Goal: Transaction & Acquisition: Obtain resource

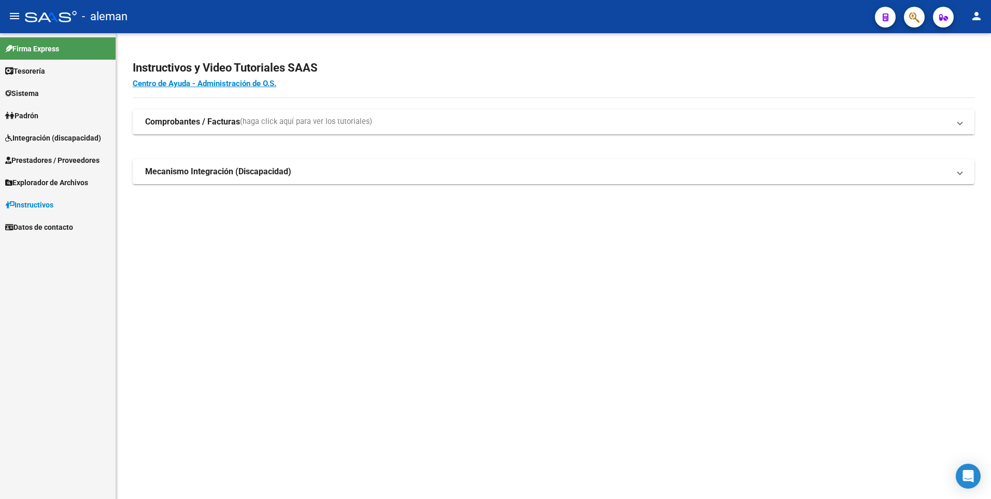
click at [226, 283] on mat-sidenav-content "Instructivos y Video Tutoriales SAAS Centro de Ayuda - Administración de O.S. C…" at bounding box center [553, 266] width 875 height 466
click at [33, 66] on span "Tesorería" at bounding box center [25, 70] width 40 height 11
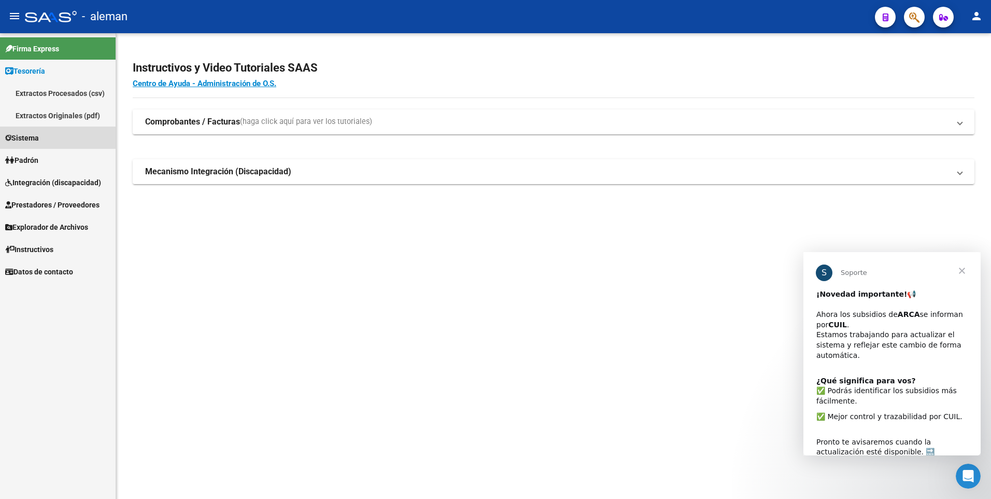
click at [33, 137] on span "Sistema" at bounding box center [22, 137] width 34 height 11
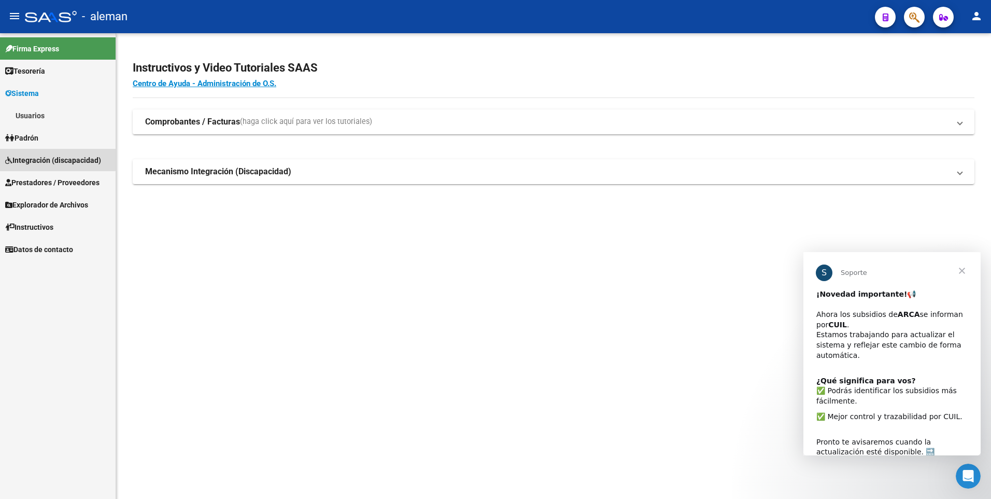
click at [45, 158] on span "Integración (discapacidad)" at bounding box center [53, 160] width 96 height 11
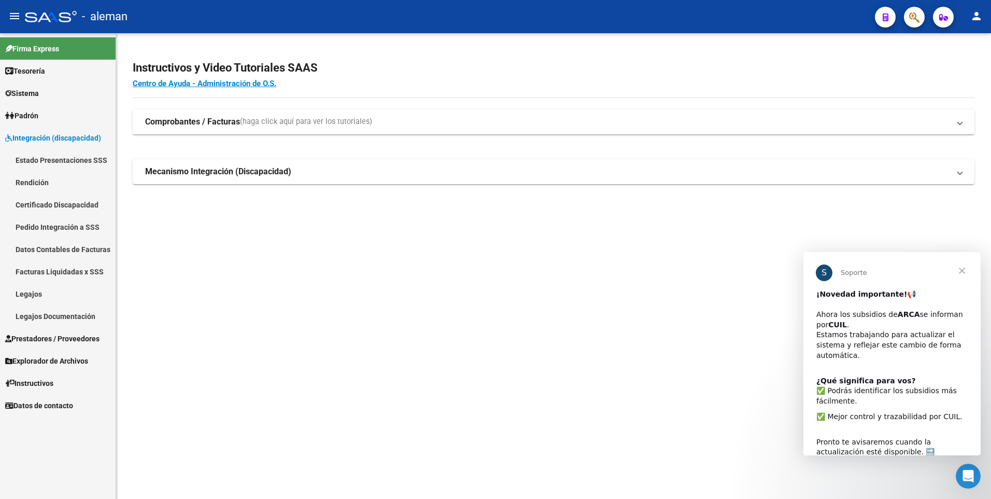
click at [51, 341] on span "Prestadores / Proveedores" at bounding box center [52, 338] width 94 height 11
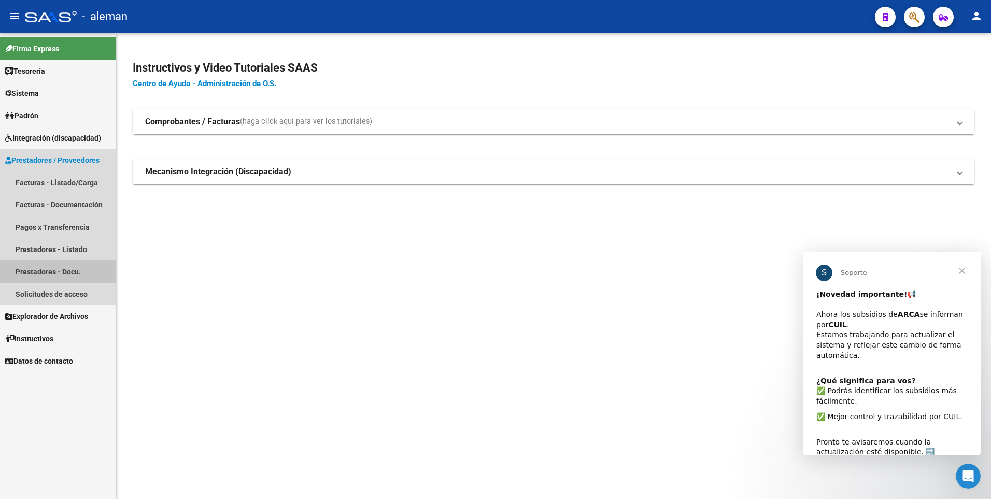
click at [48, 271] on link "Prestadores - Docu." at bounding box center [58, 271] width 116 height 22
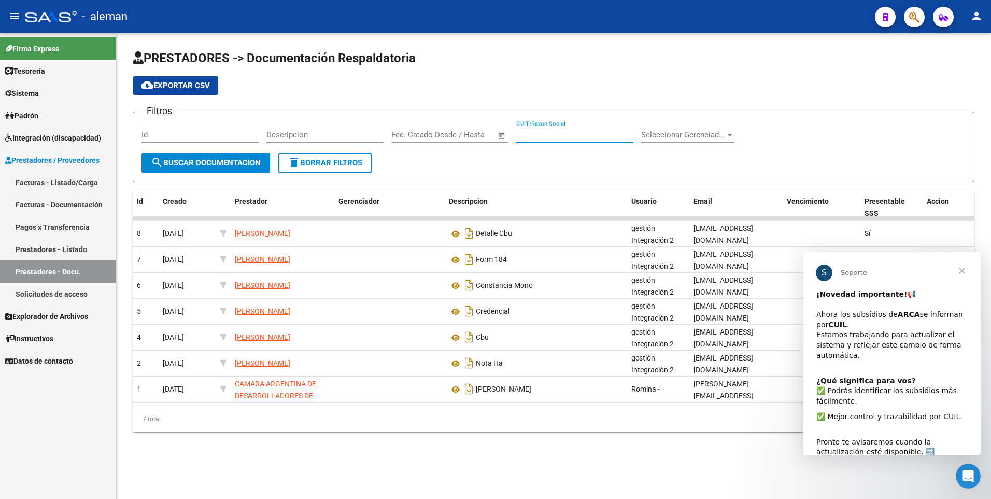
click at [524, 137] on input "CUIT/Razon Social" at bounding box center [574, 134] width 117 height 9
type input "30710427727"
click at [231, 155] on button "search Buscar Documentacion" at bounding box center [206, 162] width 129 height 21
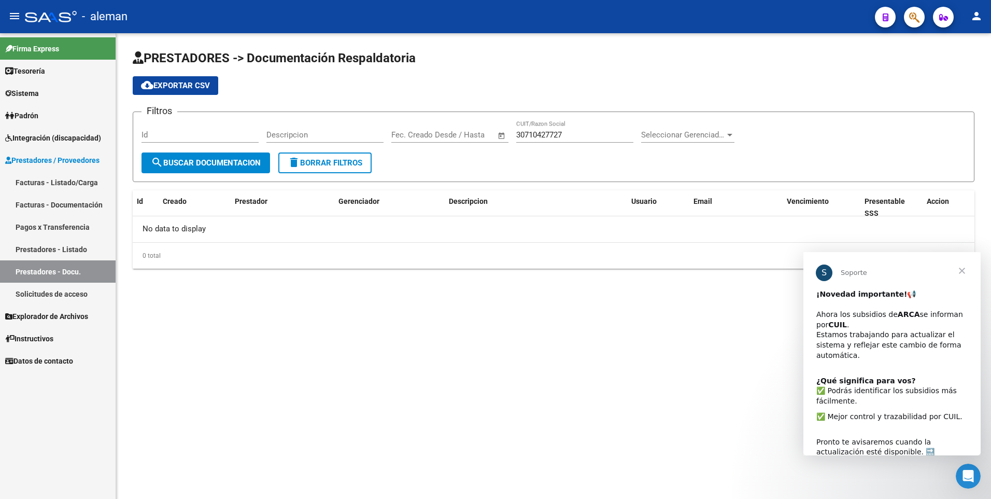
click at [47, 246] on link "Prestadores - Listado" at bounding box center [58, 249] width 116 height 22
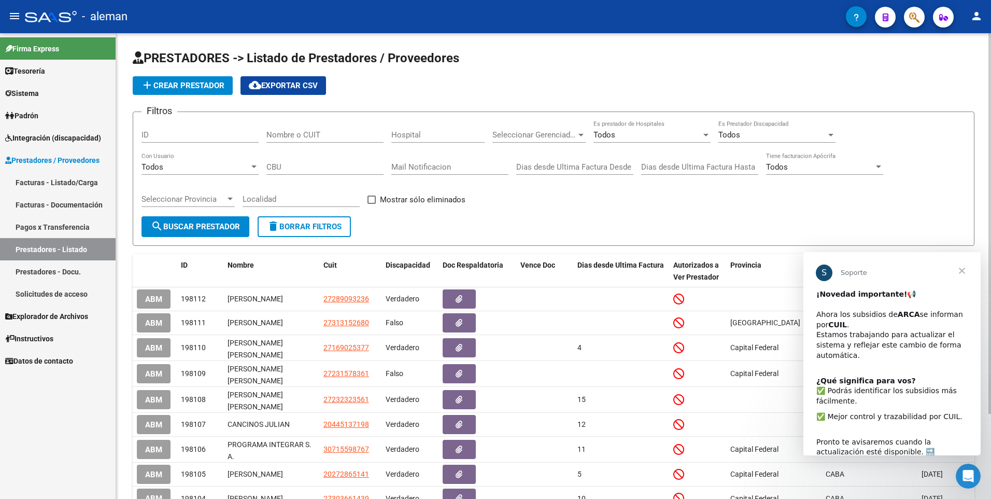
click at [276, 134] on input "Nombre o CUIT" at bounding box center [325, 134] width 117 height 9
type input "30710427727"
click at [196, 224] on span "search Buscar Prestador" at bounding box center [195, 226] width 89 height 9
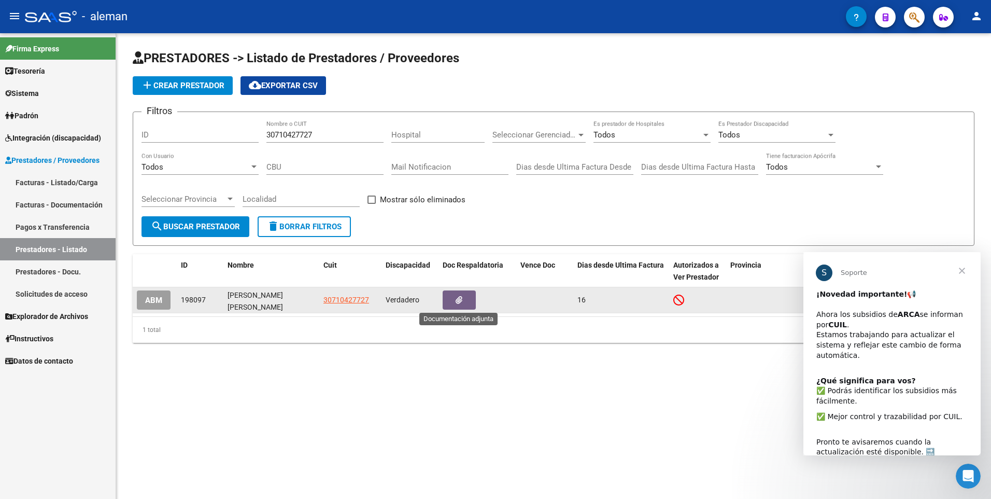
click at [459, 298] on icon "button" at bounding box center [459, 300] width 7 height 8
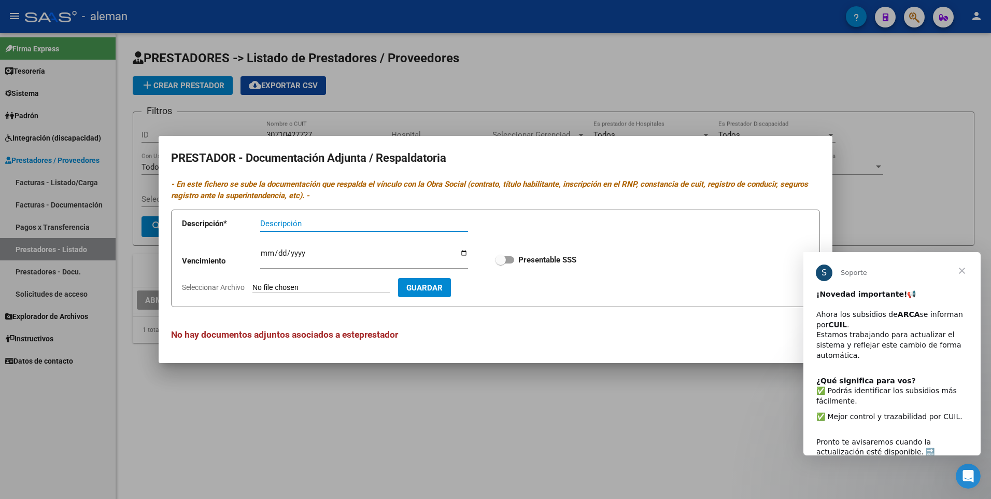
click at [888, 152] on div at bounding box center [495, 249] width 991 height 499
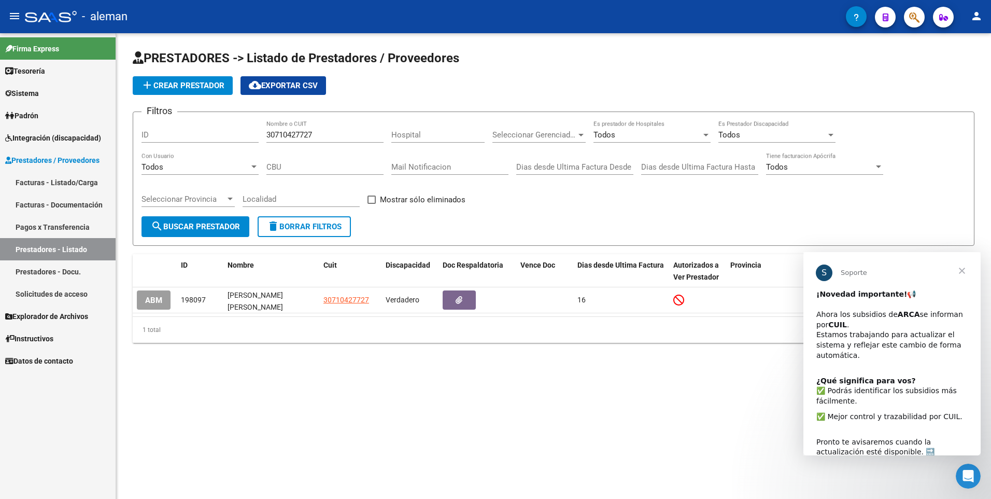
click at [959, 268] on span "Cerrar" at bounding box center [962, 270] width 37 height 37
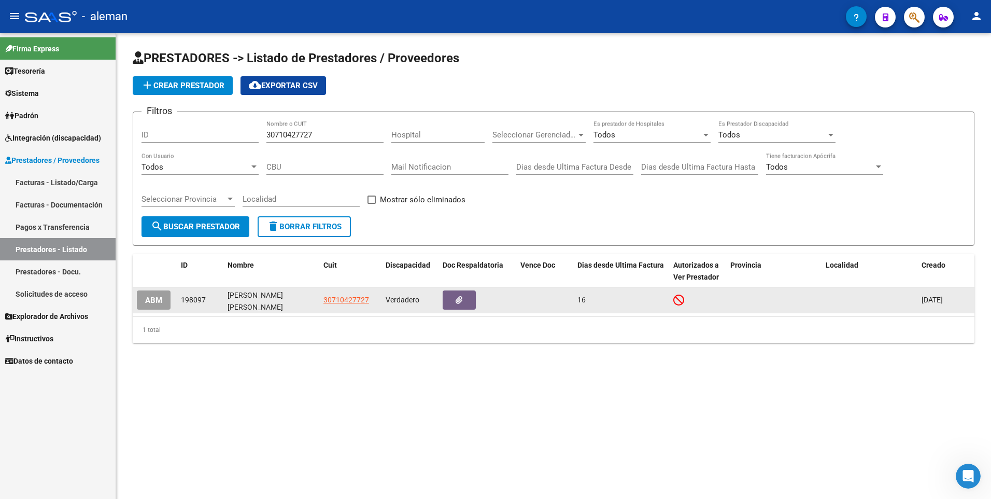
click at [150, 296] on span "ABM" at bounding box center [153, 300] width 17 height 9
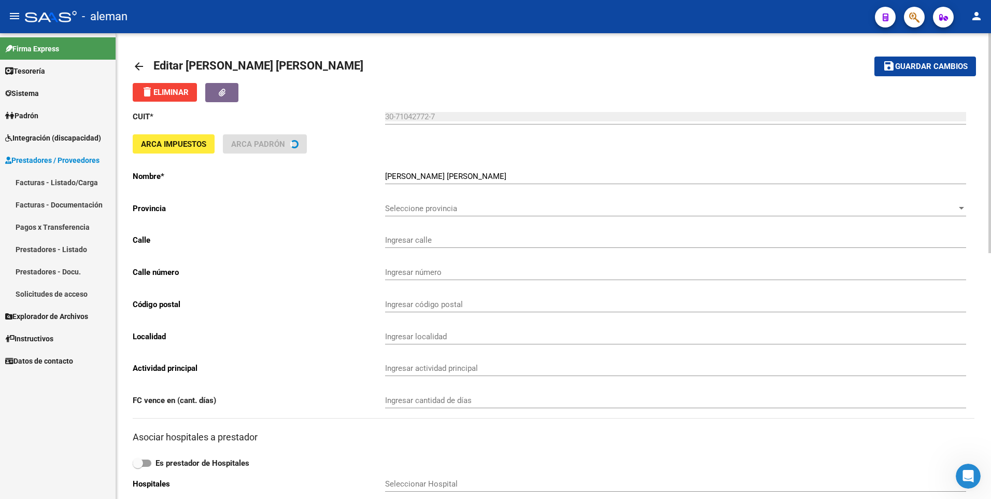
type input "MALABIA"
type input "2387"
type input "1425"
type input "CABA"
type input "869090"
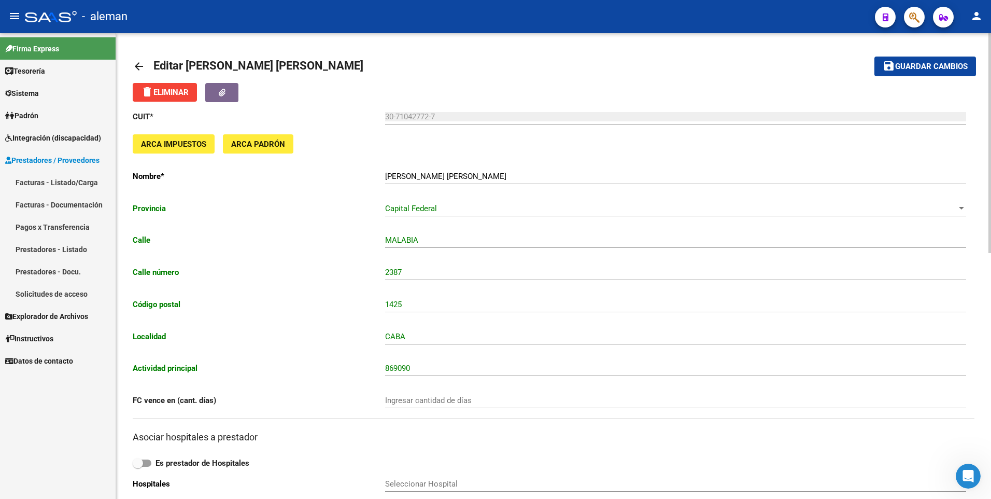
click at [222, 87] on button "button" at bounding box center [221, 92] width 33 height 19
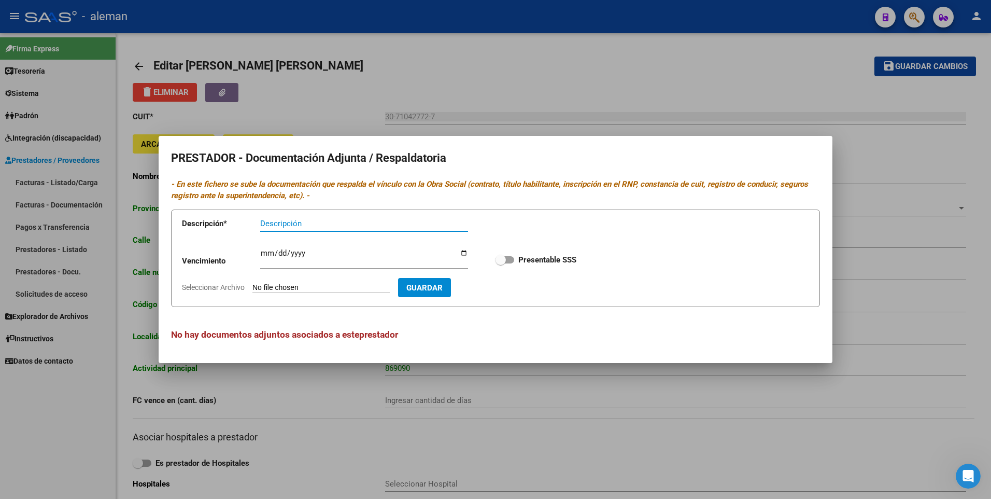
click at [896, 279] on div at bounding box center [495, 249] width 991 height 499
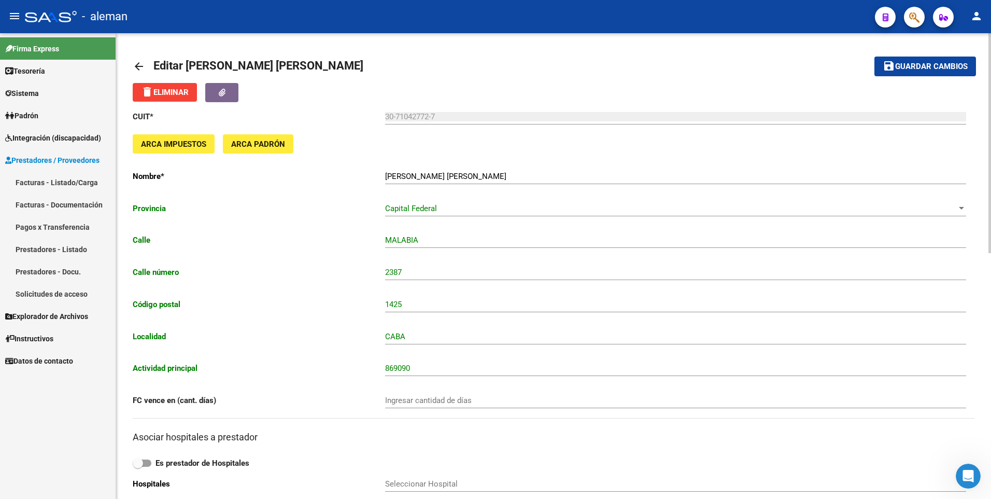
click at [991, 174] on html "menu - aleman person Firma Express Tesorería Extractos Procesados (csv) Extract…" at bounding box center [495, 249] width 991 height 499
click at [138, 63] on mat-icon "arrow_back" at bounding box center [139, 66] width 12 height 12
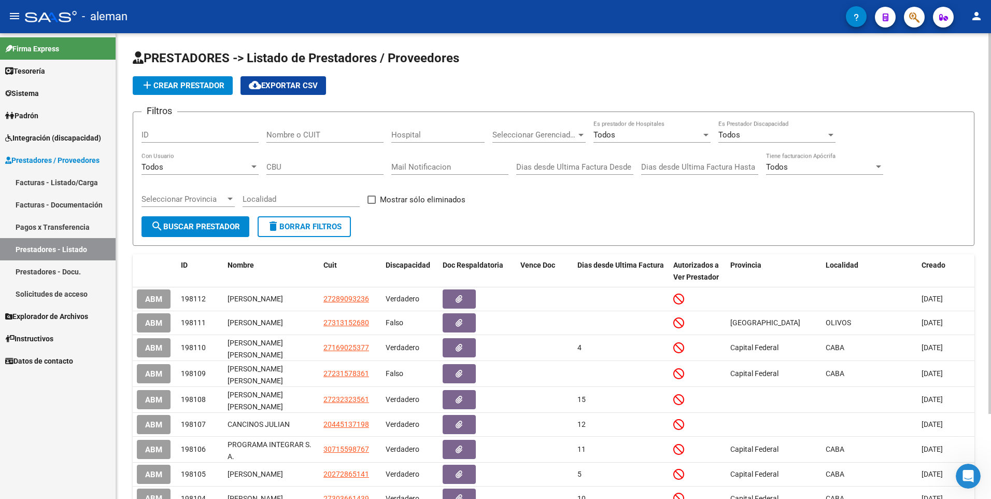
click at [57, 269] on link "Prestadores - Docu." at bounding box center [58, 271] width 116 height 22
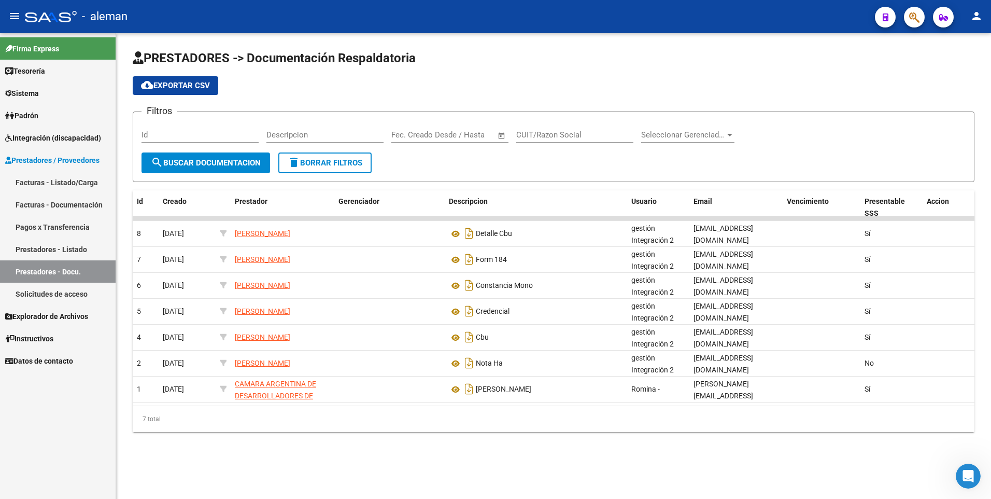
click at [525, 131] on input "CUIT/Razon Social" at bounding box center [574, 134] width 117 height 9
type input "30710427727"
click at [208, 163] on span "search Buscar Documentacion" at bounding box center [206, 162] width 110 height 9
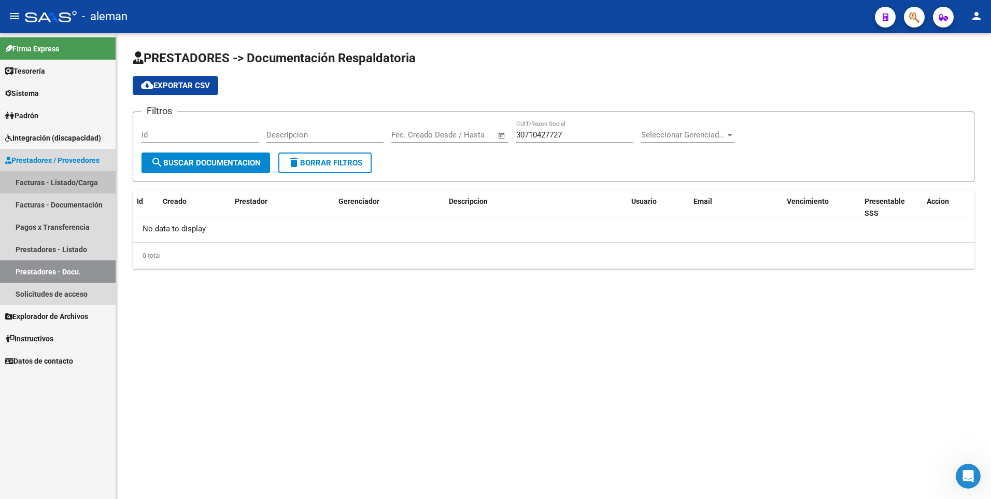
click at [64, 179] on link "Facturas - Listado/Carga" at bounding box center [58, 182] width 116 height 22
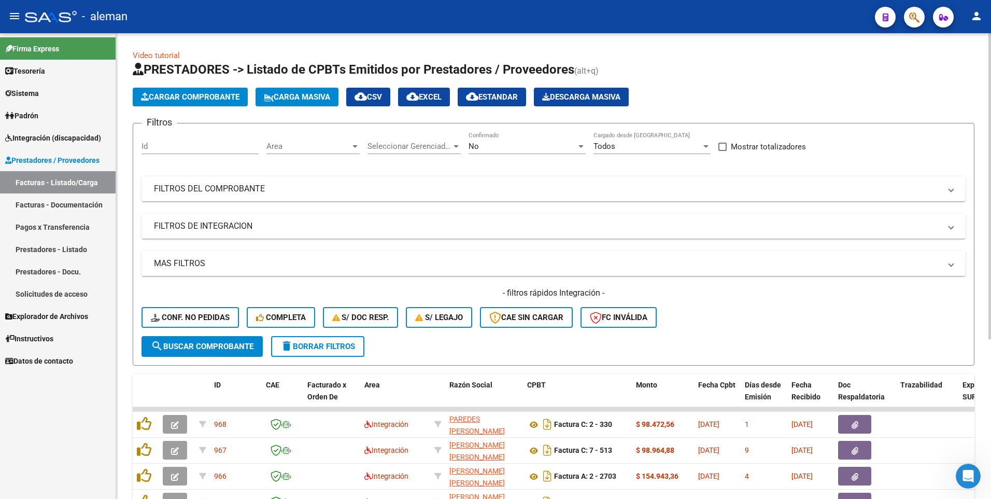
click at [457, 146] on div at bounding box center [456, 146] width 5 height 3
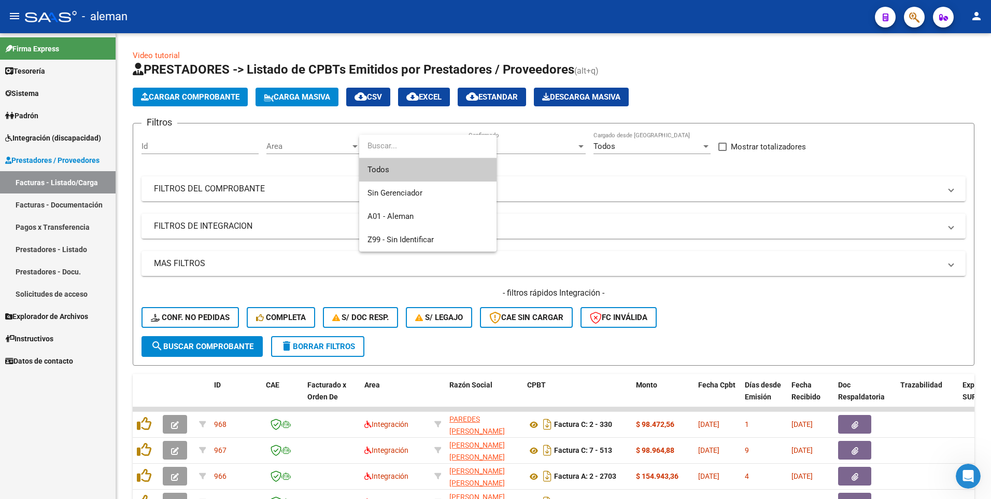
click at [560, 178] on div at bounding box center [495, 249] width 991 height 499
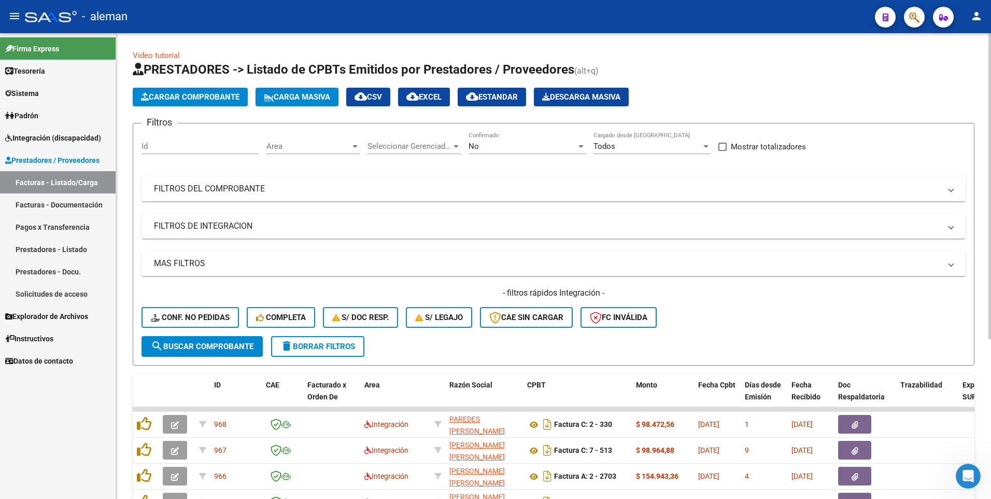
click at [948, 186] on span "FILTROS DEL COMPROBANTE" at bounding box center [551, 188] width 795 height 11
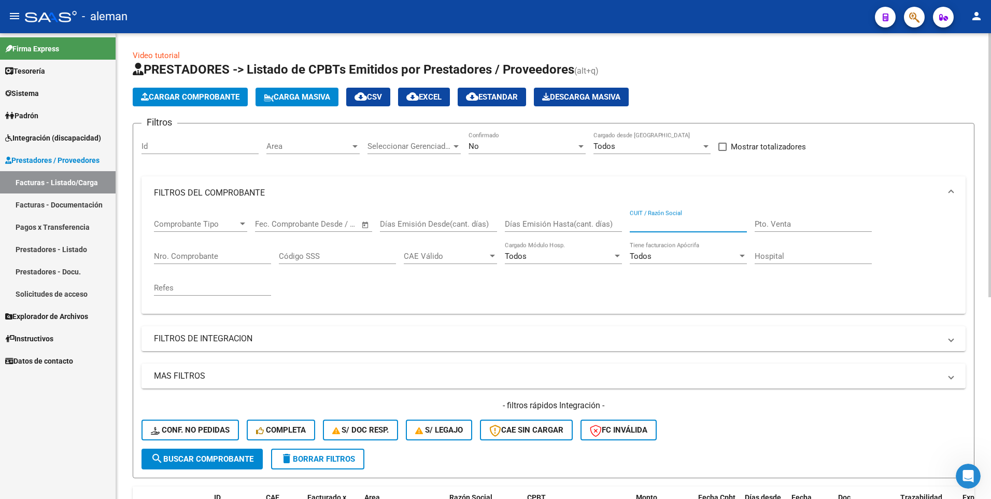
click at [655, 221] on input "CUIT / Razón Social" at bounding box center [688, 223] width 117 height 9
type input "30710427727"
click at [198, 458] on span "search Buscar Comprobante" at bounding box center [202, 458] width 103 height 9
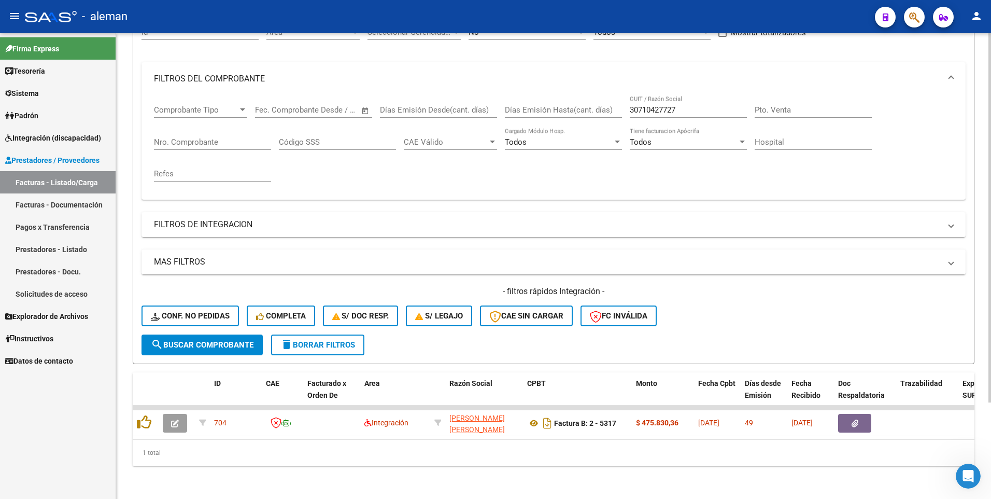
scroll to position [122, 0]
click at [991, 382] on html "menu - aleman person Firma Express Tesorería Extractos Procesados (csv) Extract…" at bounding box center [495, 249] width 991 height 499
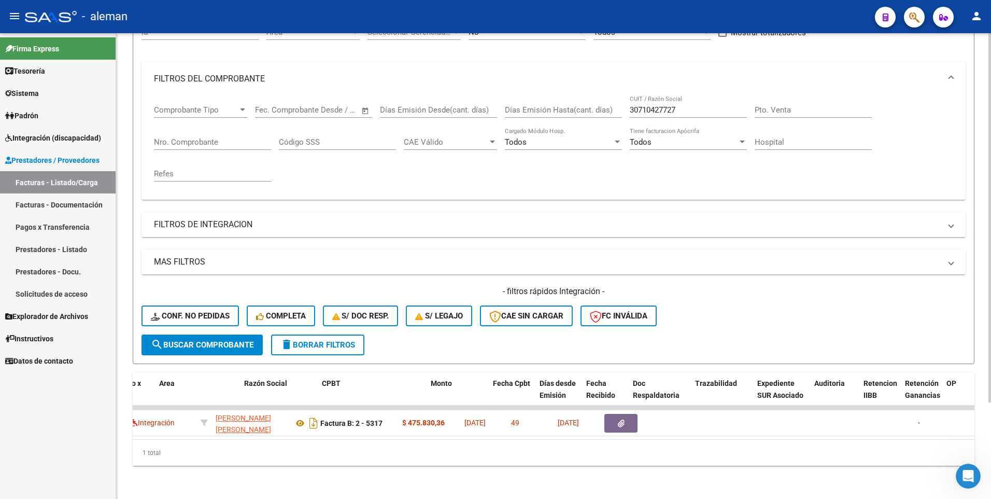
scroll to position [0, 141]
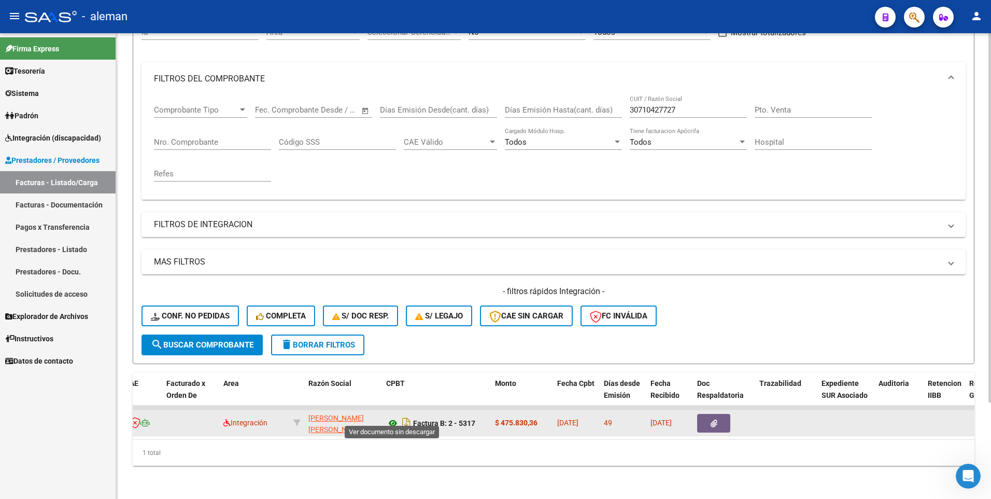
click at [393, 417] on icon at bounding box center [392, 423] width 13 height 12
click at [394, 417] on icon at bounding box center [392, 423] width 13 height 12
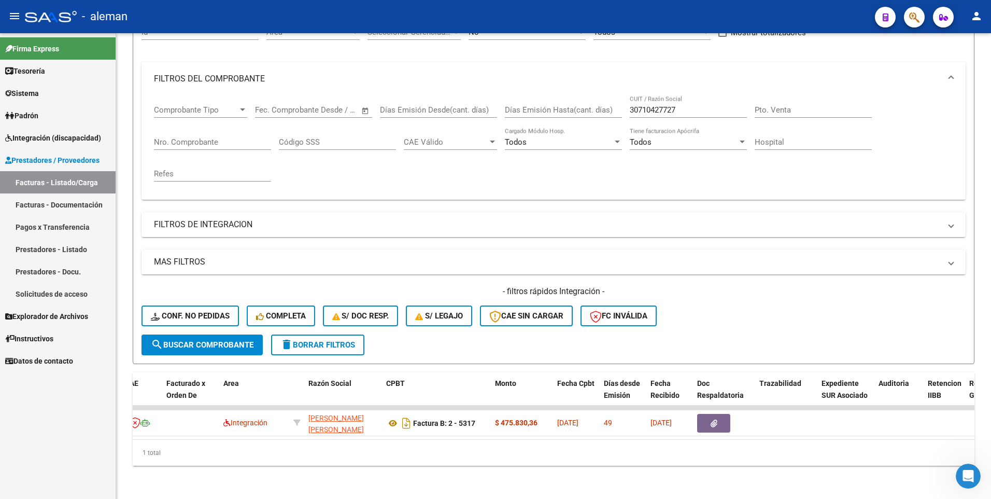
click at [977, 13] on mat-icon "person" at bounding box center [977, 16] width 12 height 12
